Goal: Navigation & Orientation: Find specific page/section

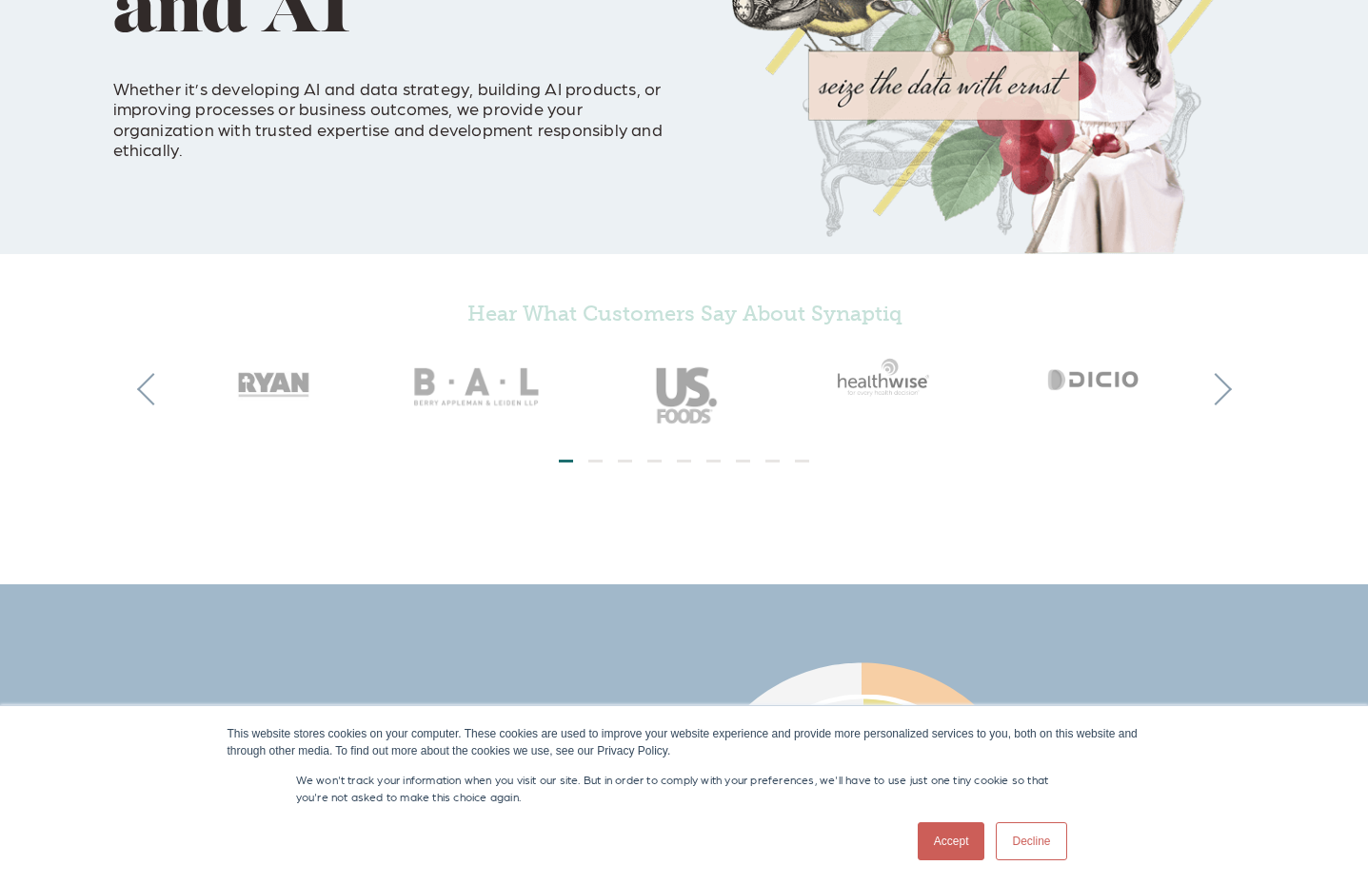
scroll to position [381, 0]
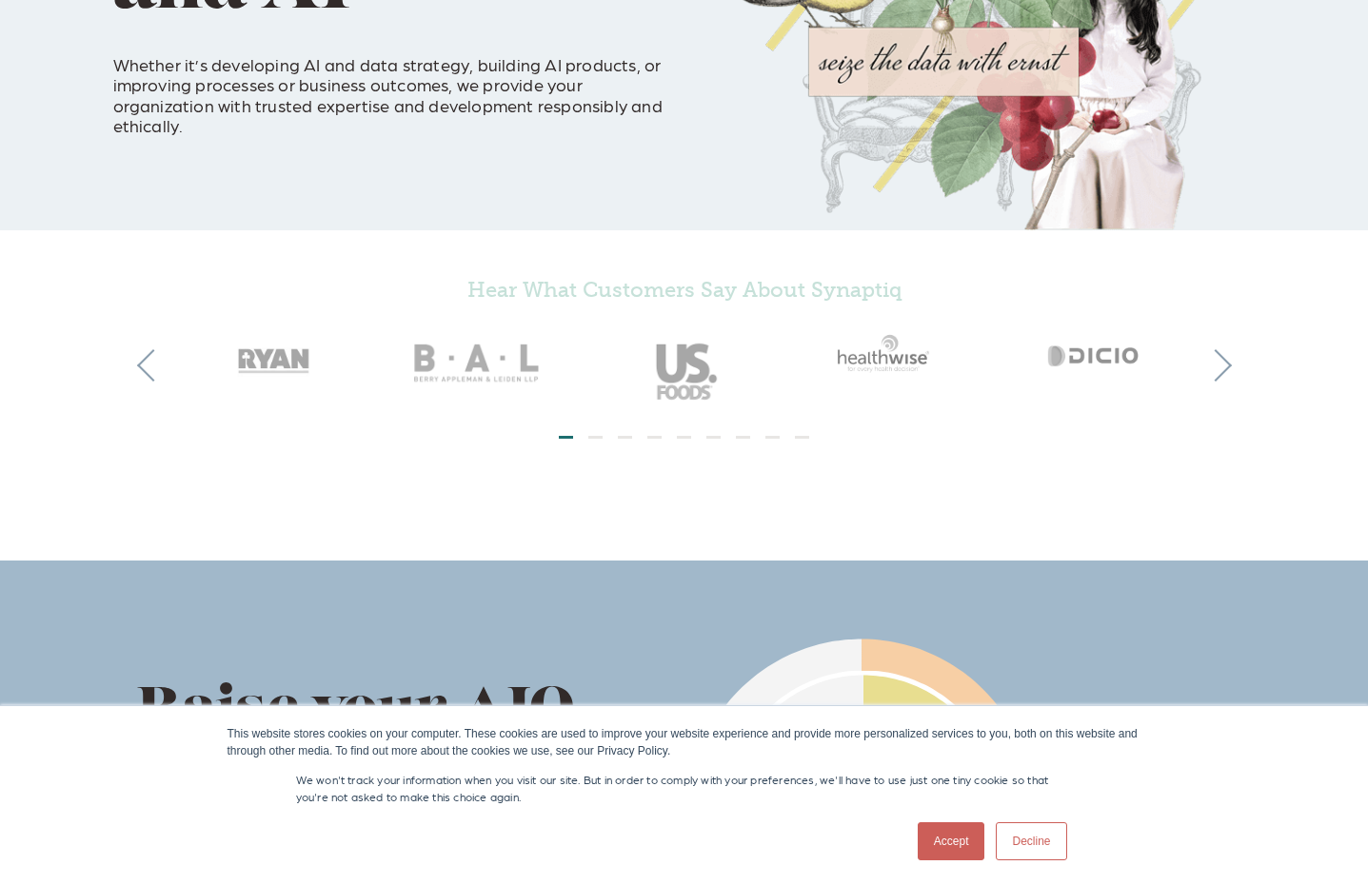
click at [955, 836] on link "Accept" at bounding box center [952, 842] width 68 height 38
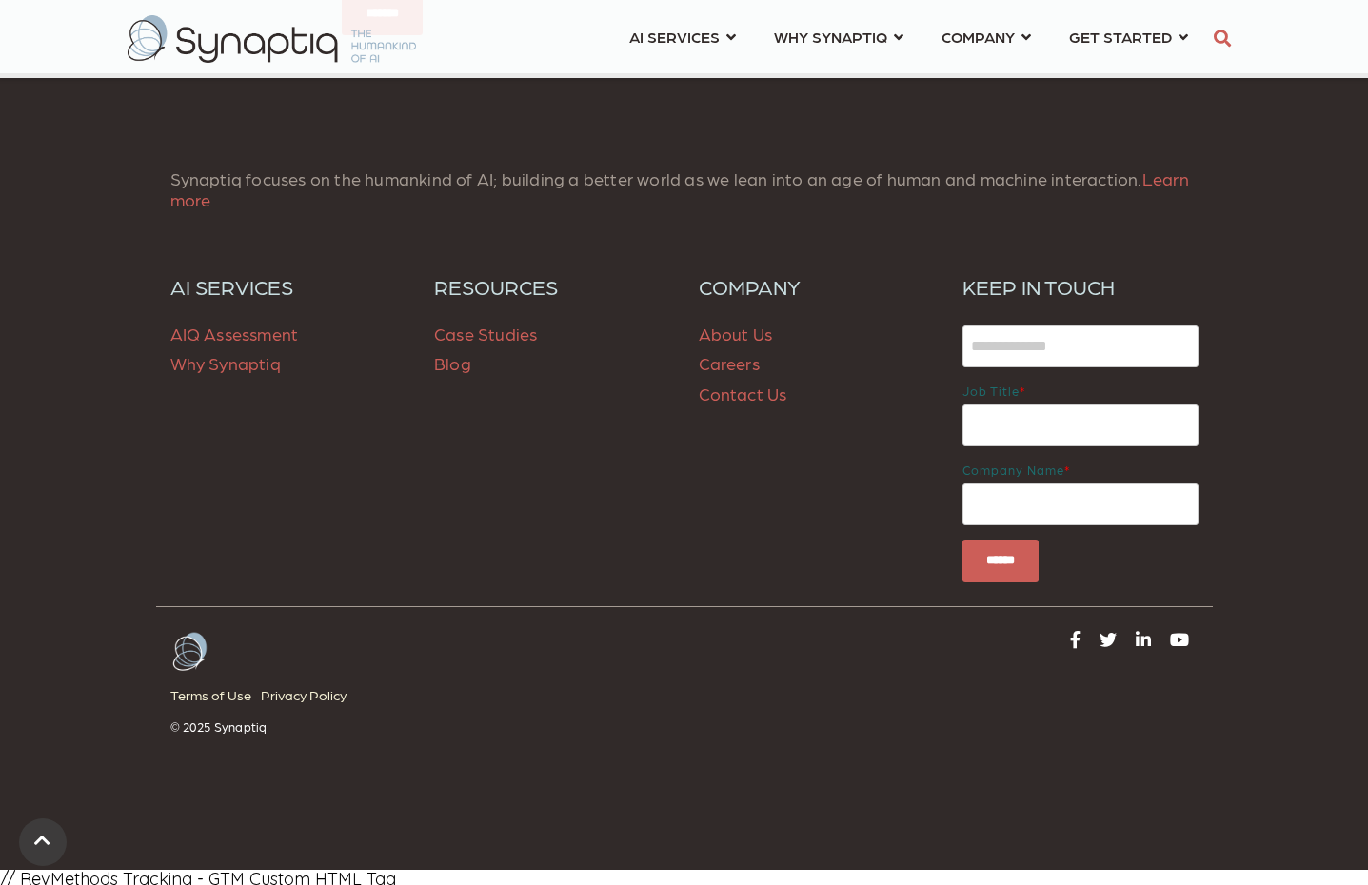
scroll to position [2691, 0]
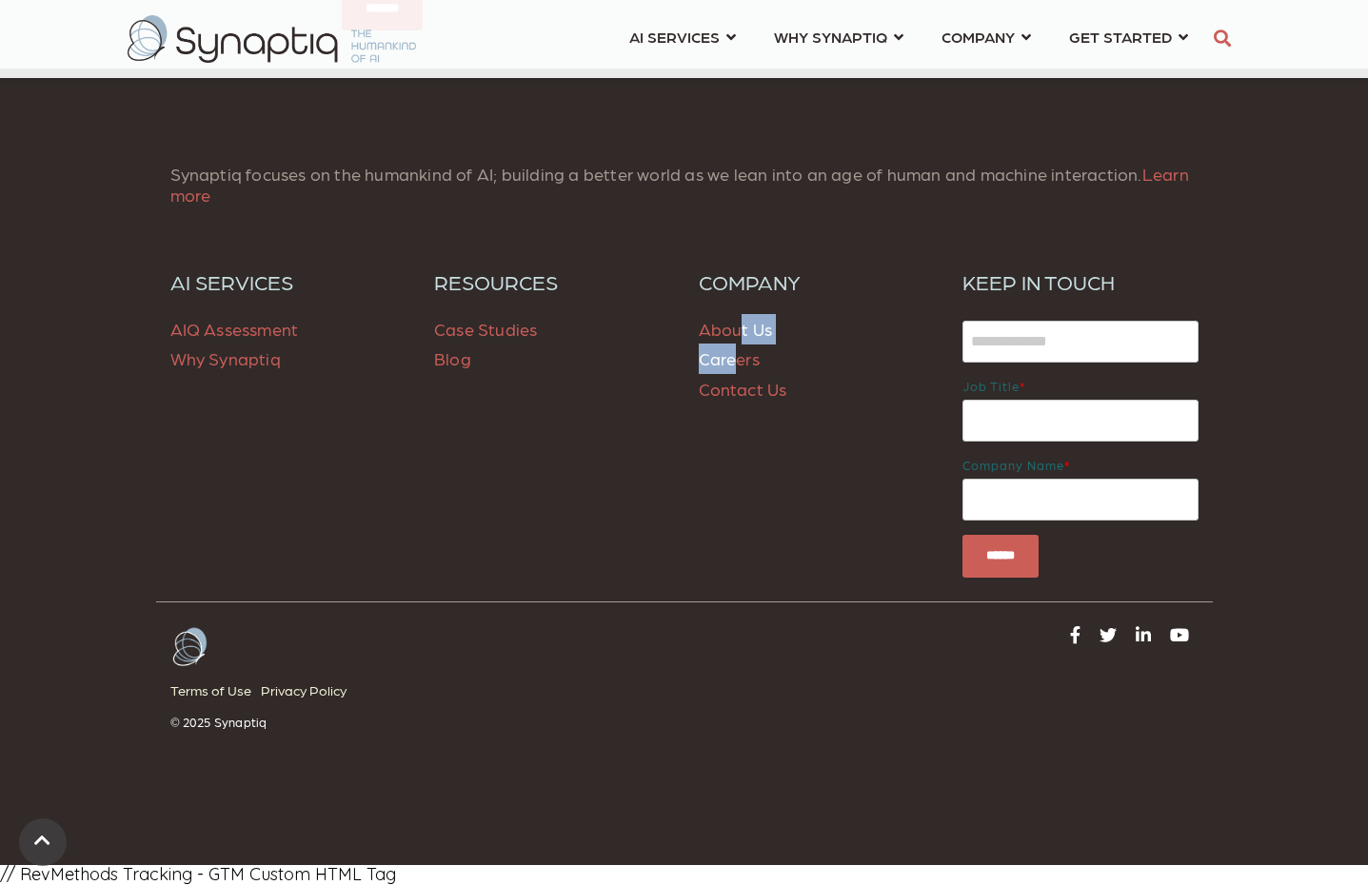
click at [738, 344] on p "About Us Careers Contact Us" at bounding box center [817, 359] width 236 height 90
click at [733, 335] on link "About Us" at bounding box center [736, 329] width 74 height 20
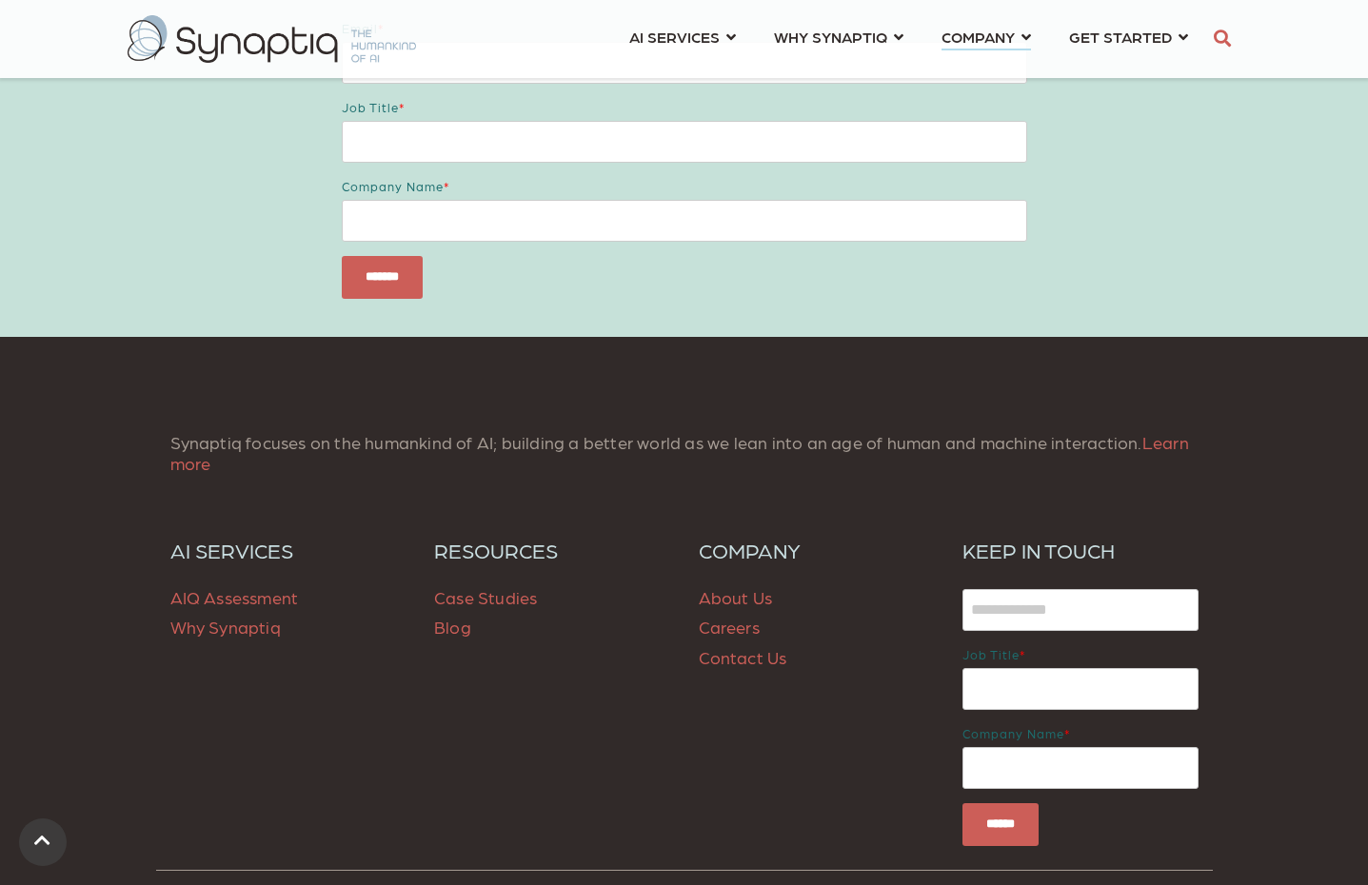
scroll to position [7337, 0]
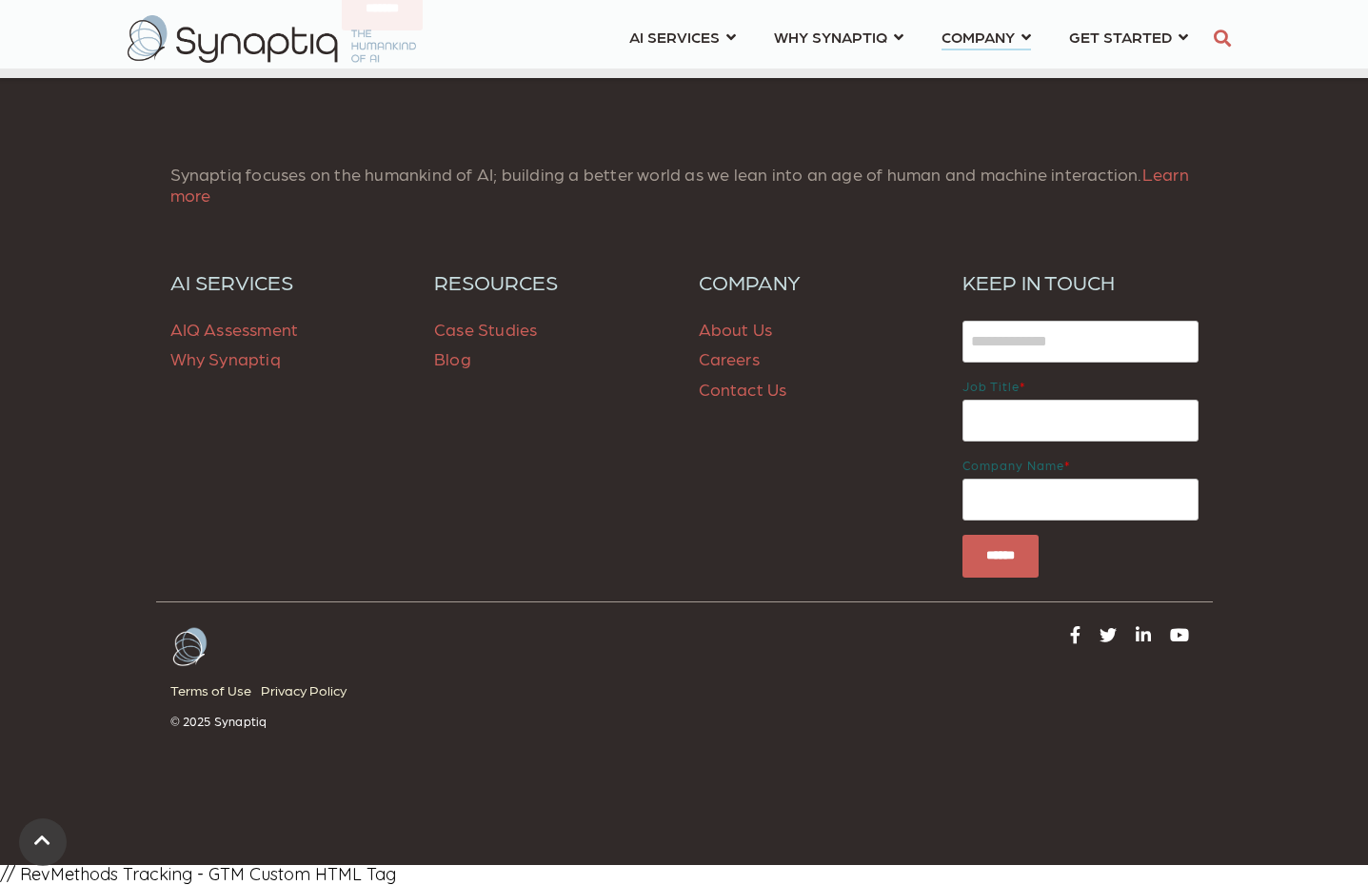
click at [750, 507] on div "COMPANY COMPANY About Us Careers Contact Us" at bounding box center [817, 423] width 265 height 308
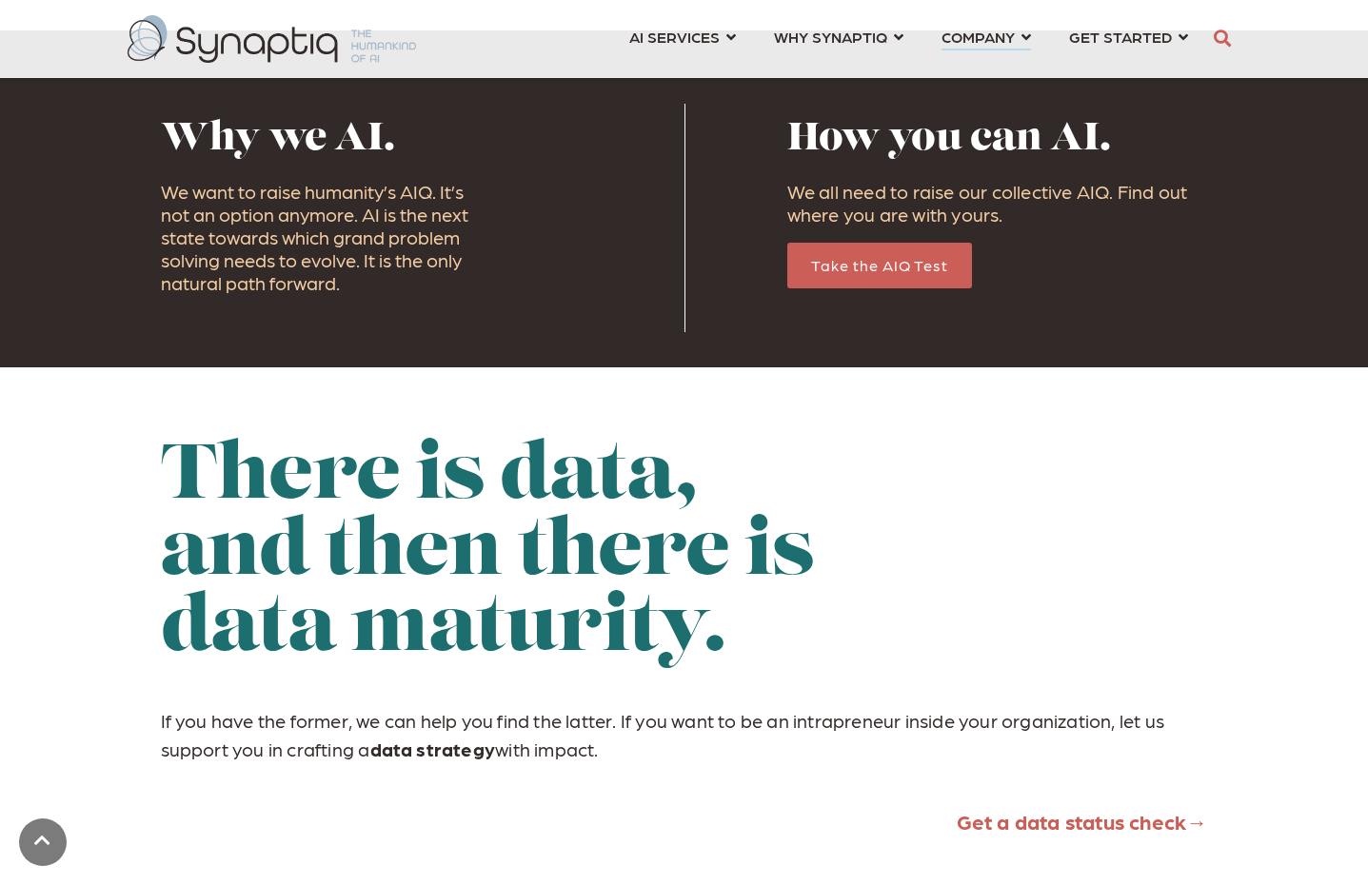
scroll to position [1815, 0]
